Goal: Transaction & Acquisition: Obtain resource

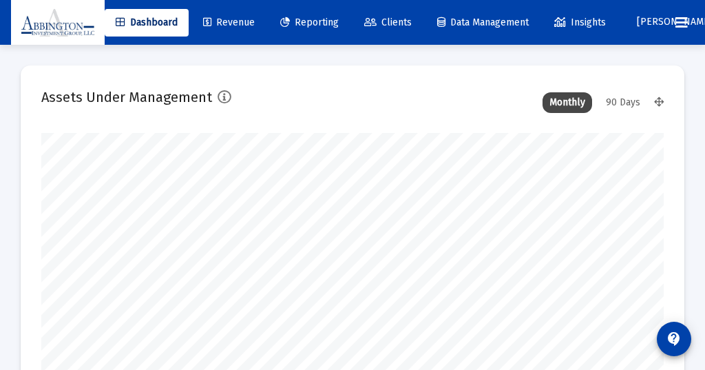
scroll to position [275, 622]
type input "[DATE]"
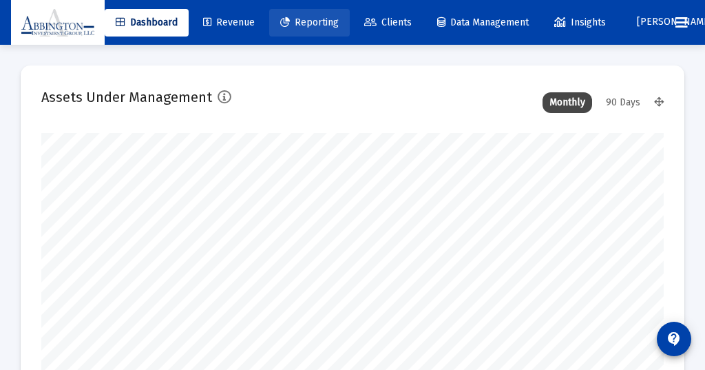
click at [326, 19] on span "Reporting" at bounding box center [309, 23] width 59 height 12
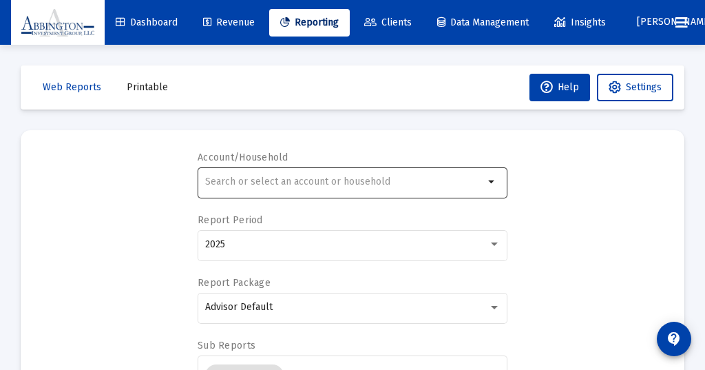
click at [231, 182] on input "text" at bounding box center [344, 181] width 279 height 11
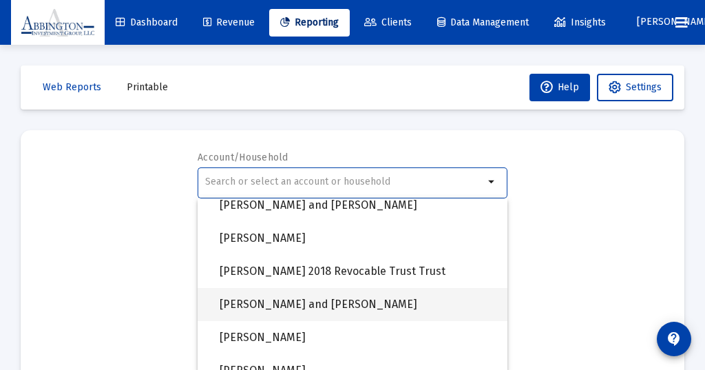
scroll to position [1092, 0]
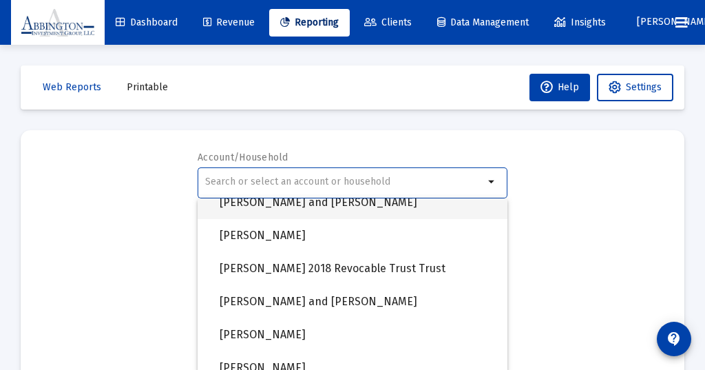
click at [316, 203] on span "[PERSON_NAME] and [PERSON_NAME]" at bounding box center [358, 202] width 277 height 33
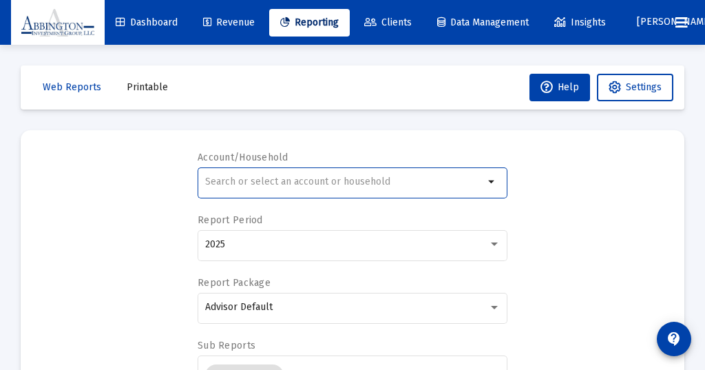
type input "[PERSON_NAME] and [PERSON_NAME]"
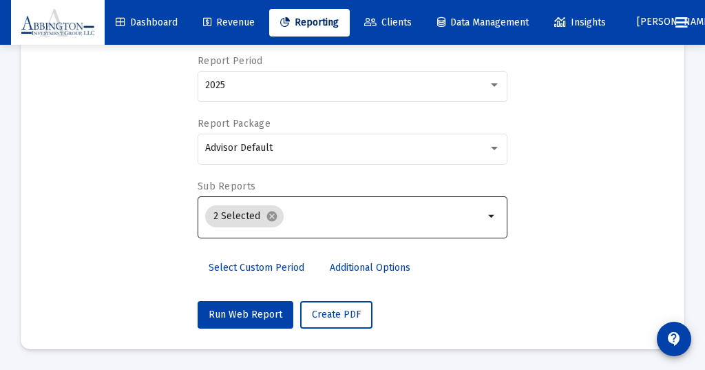
scroll to position [159, 0]
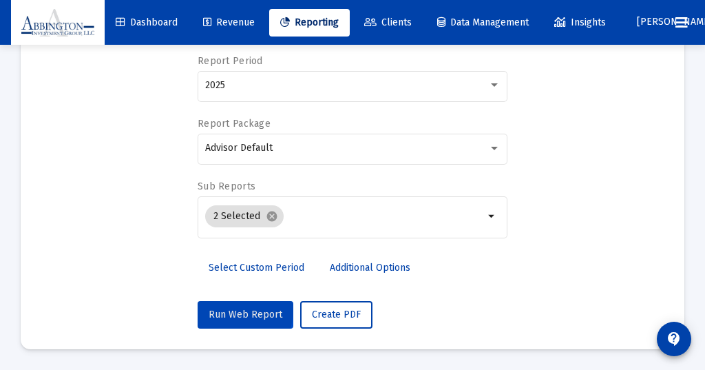
click at [235, 310] on span "Run Web Report" at bounding box center [246, 314] width 74 height 12
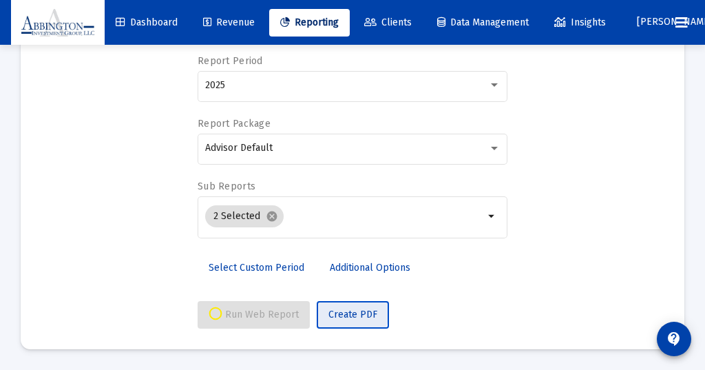
click at [348, 310] on span "Create PDF" at bounding box center [352, 314] width 49 height 12
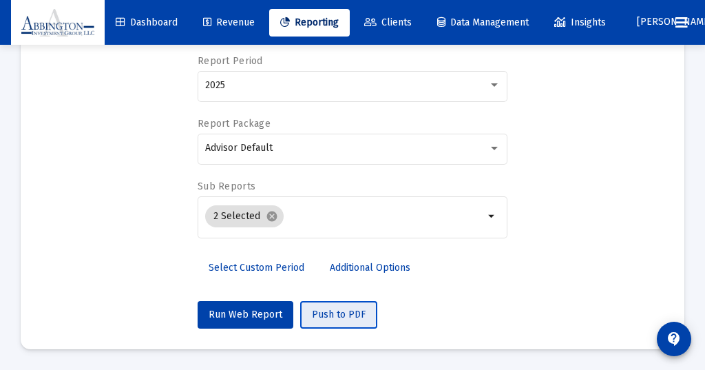
click at [332, 313] on span "Push to PDF" at bounding box center [339, 314] width 54 height 12
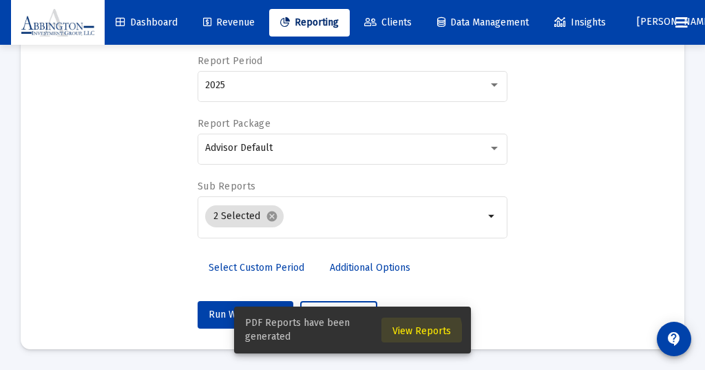
click at [417, 332] on span "View Reports" at bounding box center [421, 331] width 59 height 12
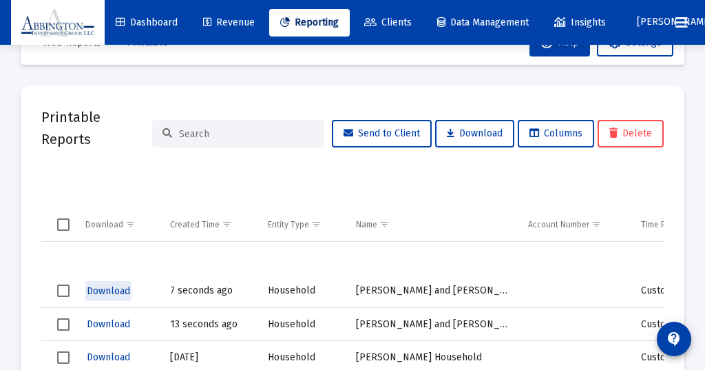
click at [116, 289] on span "Download" at bounding box center [108, 291] width 43 height 12
